Goal: Task Accomplishment & Management: Use online tool/utility

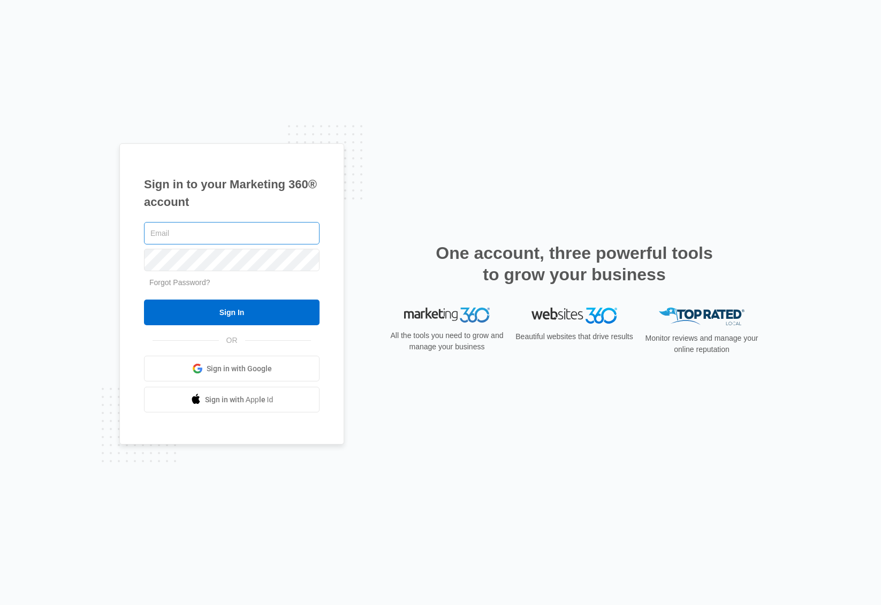
type input "[PERSON_NAME][EMAIL_ADDRESS][PERSON_NAME][DOMAIN_NAME]"
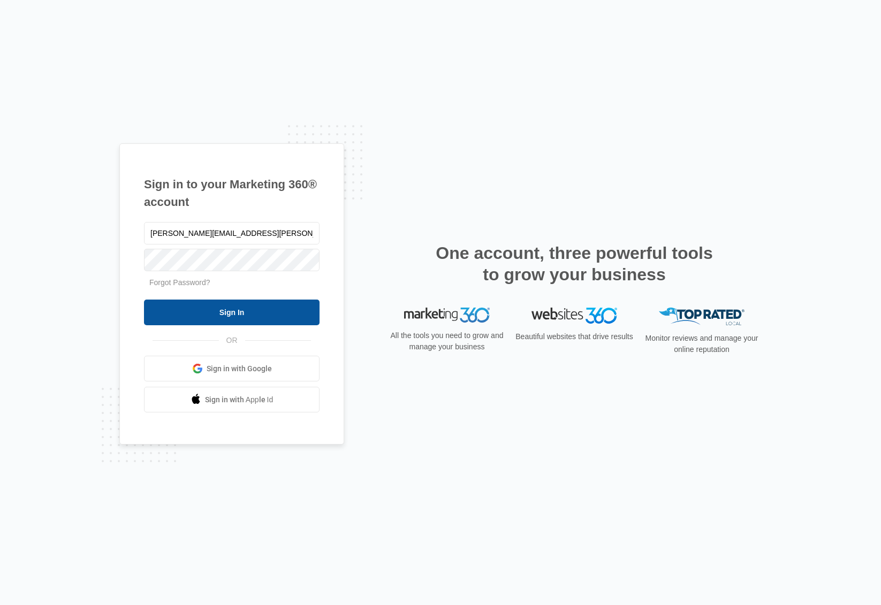
click at [257, 312] on input "Sign In" at bounding box center [232, 313] width 176 height 26
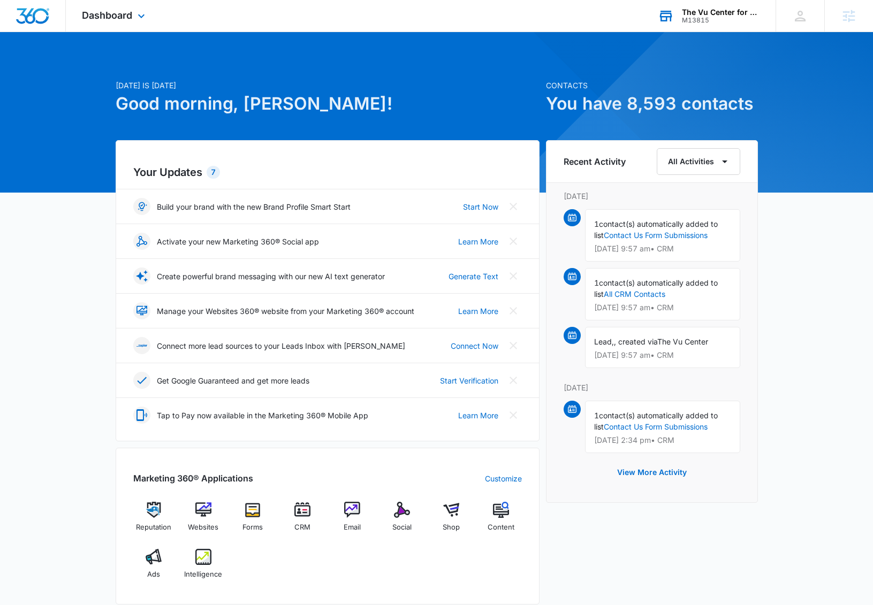
click at [694, 19] on div "M13815" at bounding box center [721, 20] width 78 height 7
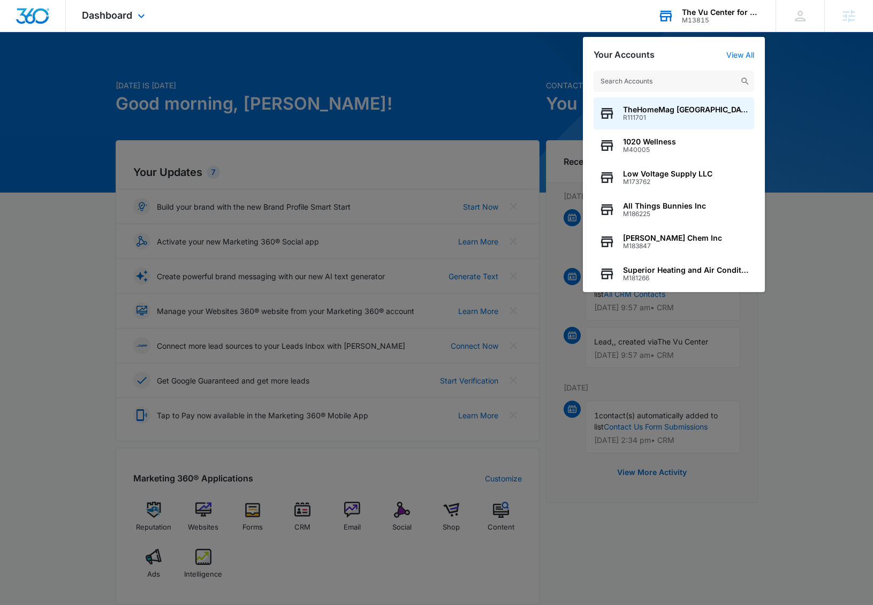
click at [620, 81] on input "text" at bounding box center [674, 81] width 161 height 21
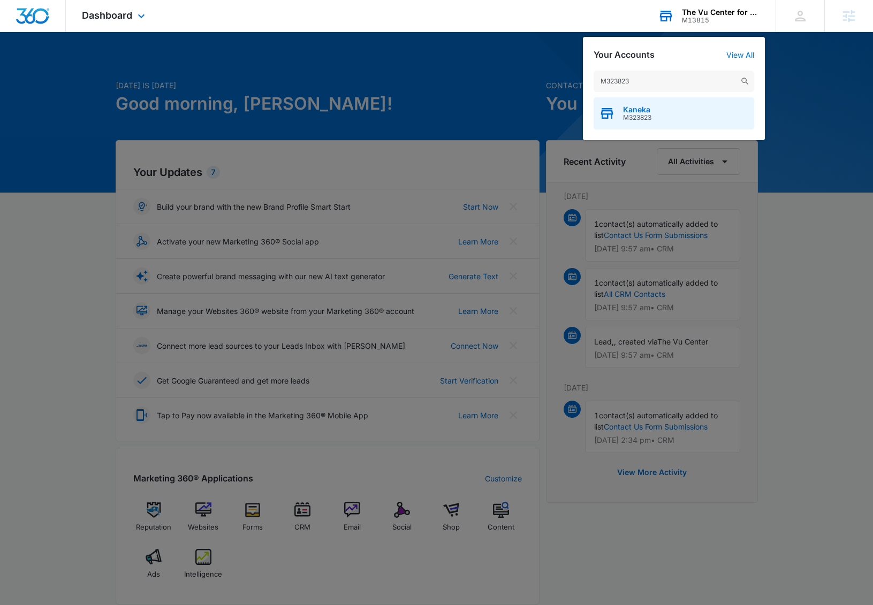
type input "M323823"
click at [668, 118] on div "Kaneka M323823" at bounding box center [674, 113] width 161 height 32
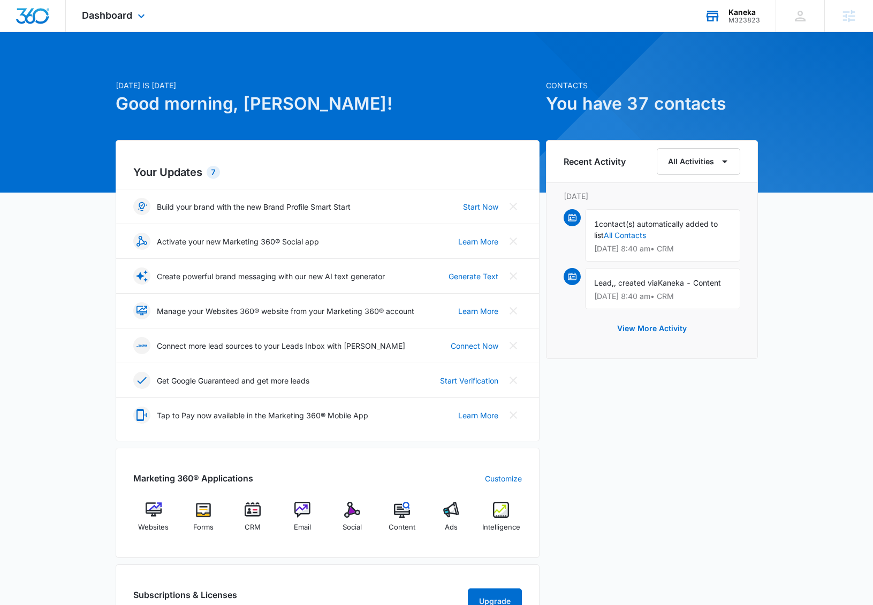
drag, startPoint x: 134, startPoint y: 17, endPoint x: 135, endPoint y: 24, distance: 7.0
click at [134, 17] on div "Dashboard Apps Websites Forms CRM Email Social Content Ads Intelligence Files B…" at bounding box center [115, 16] width 98 height 32
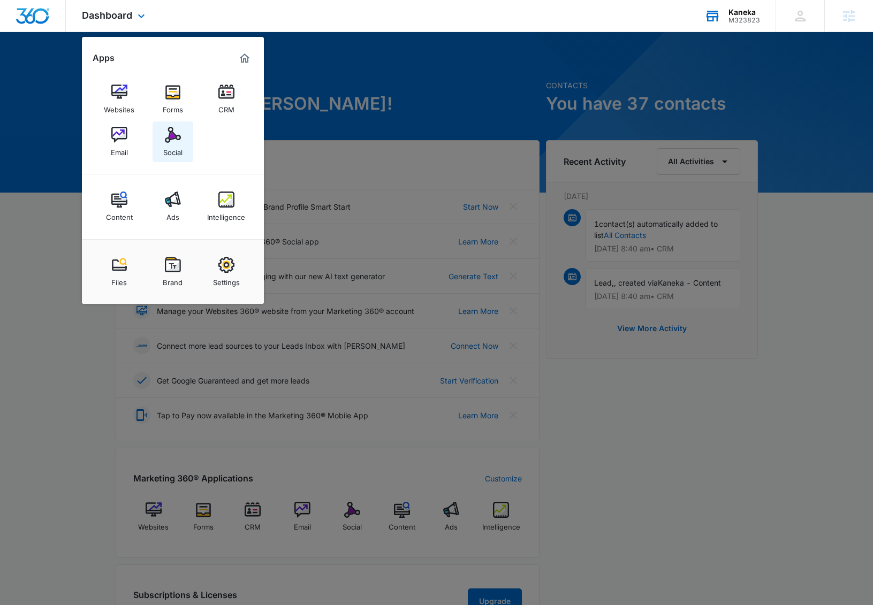
click at [171, 138] on img at bounding box center [173, 135] width 16 height 16
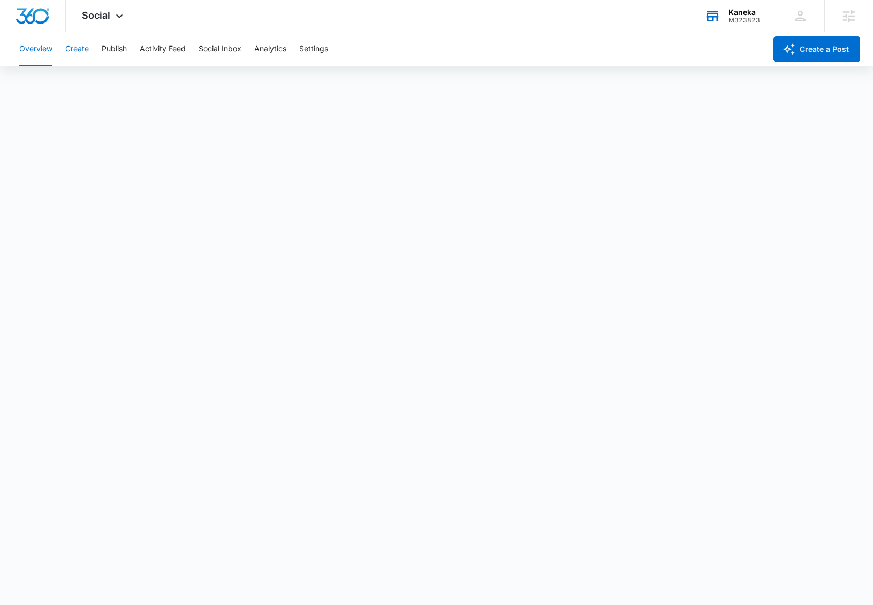
drag, startPoint x: 74, startPoint y: 49, endPoint x: 82, endPoint y: 55, distance: 9.5
click at [74, 49] on button "Create" at bounding box center [77, 49] width 24 height 34
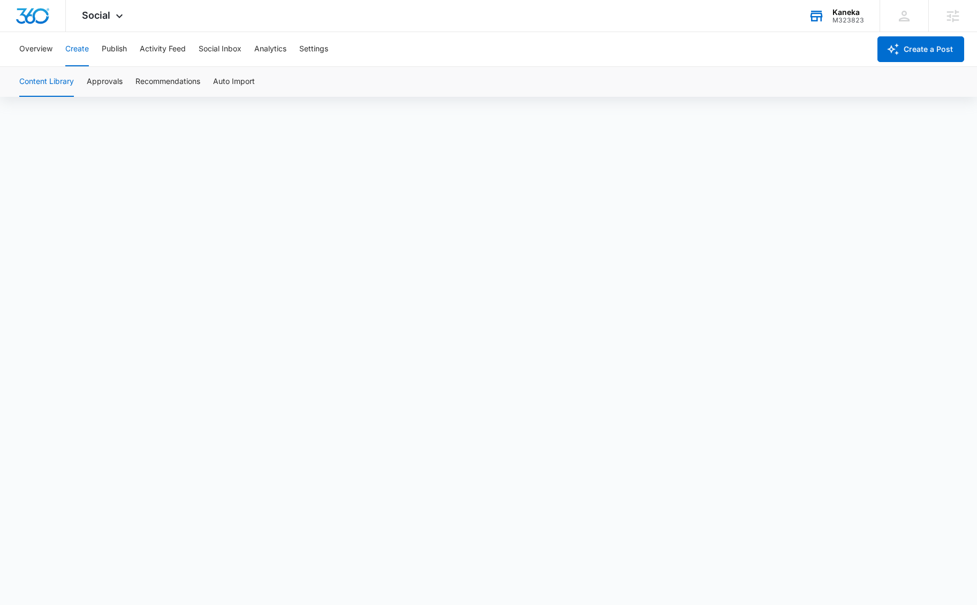
scroll to position [7, 0]
click at [118, 80] on button "Approvals" at bounding box center [105, 82] width 36 height 30
